Goal: Communication & Community: Answer question/provide support

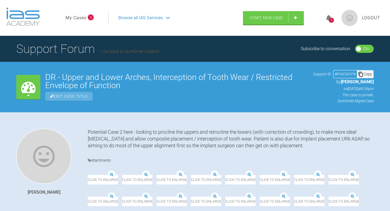
scroll to position [4, 0]
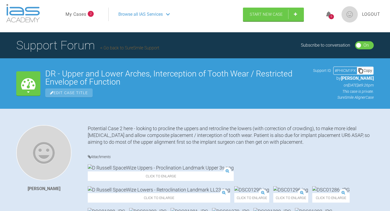
click at [86, 18] on ul "My Cases 2" at bounding box center [87, 15] width 43 height 14
click at [85, 14] on link "My Cases" at bounding box center [76, 14] width 21 height 7
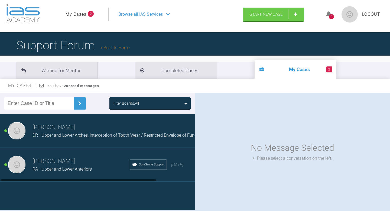
click at [86, 171] on span "RA - Upper and Lower Anteriors" at bounding box center [62, 168] width 59 height 5
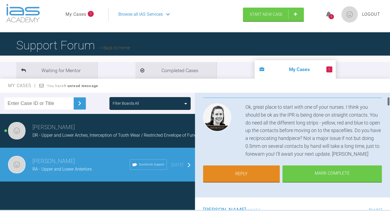
scroll to position [52, 0]
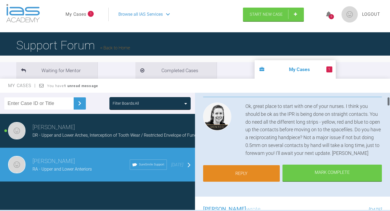
click at [255, 169] on link "Reply" at bounding box center [241, 173] width 77 height 17
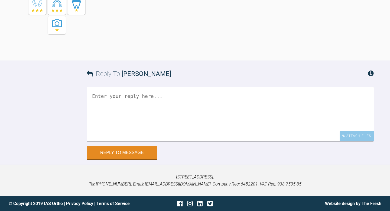
scroll to position [2033, 0]
click at [193, 126] on textarea at bounding box center [230, 114] width 287 height 54
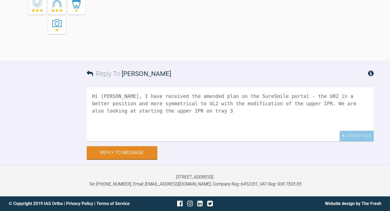
click at [200, 109] on textarea "Hi [PERSON_NAME], I have received the amended plan on the SureSmile portal - th…" at bounding box center [230, 114] width 287 height 54
click at [236, 111] on textarea "Hi [PERSON_NAME], I have received the amended plan on the SureSmile portal - th…" at bounding box center [230, 114] width 287 height 54
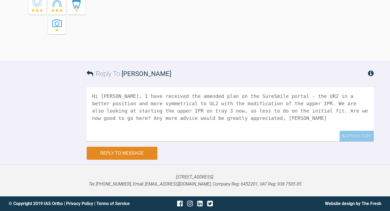
type textarea "Hi [PERSON_NAME], I have received the amended plan on the SureSmile portal - th…"
click at [107, 155] on button "Reply to Message" at bounding box center [122, 153] width 71 height 13
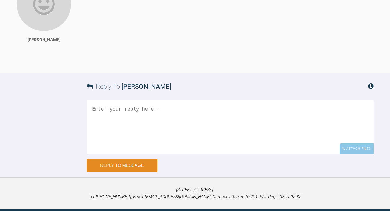
scroll to position [1994, 0]
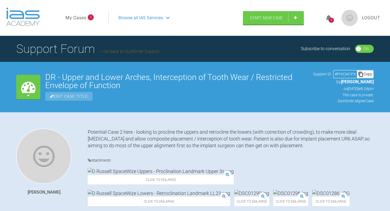
click at [81, 20] on link "My Cases" at bounding box center [76, 17] width 21 height 7
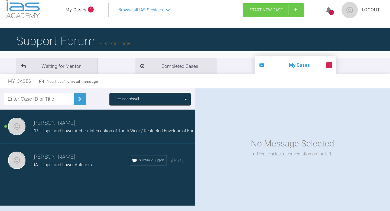
scroll to position [9, 0]
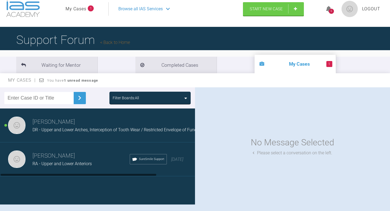
click at [123, 124] on h3 "[PERSON_NAME]" at bounding box center [118, 121] width 171 height 9
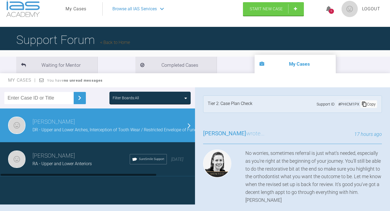
click at [95, 146] on div "Andrew El-Miligy RA - Upper and Lower Anteriors SureSmile Support 7 days ago" at bounding box center [97, 159] width 195 height 34
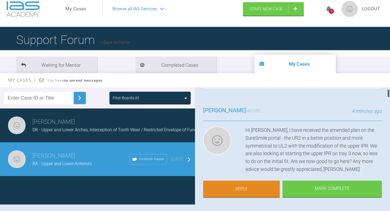
scroll to position [27, 0]
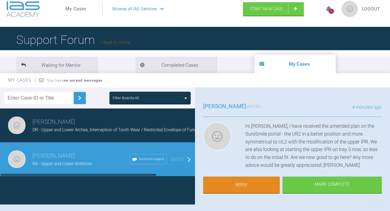
click at [102, 124] on h3 "[PERSON_NAME]" at bounding box center [118, 121] width 171 height 9
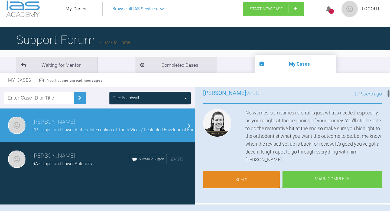
scroll to position [41, 0]
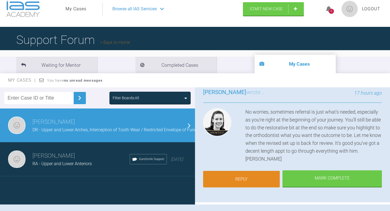
click at [259, 176] on link "Reply" at bounding box center [241, 179] width 77 height 17
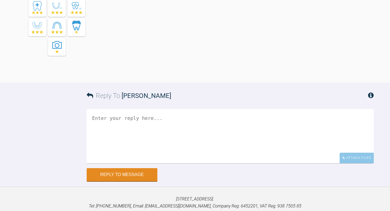
scroll to position [2200, 0]
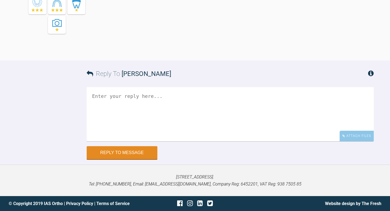
click at [204, 104] on textarea at bounding box center [230, 114] width 287 height 54
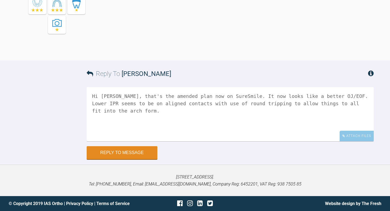
scroll to position [2195, 0]
type textarea "Hi Kelly, that's the amended plan now on SureSmile. It now looks like a better …"
click at [138, 160] on button "Reply to Message" at bounding box center [122, 153] width 71 height 13
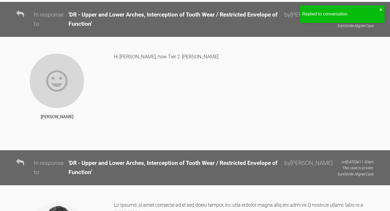
scroll to position [1289, 0]
